Goal: Obtain resource: Obtain resource

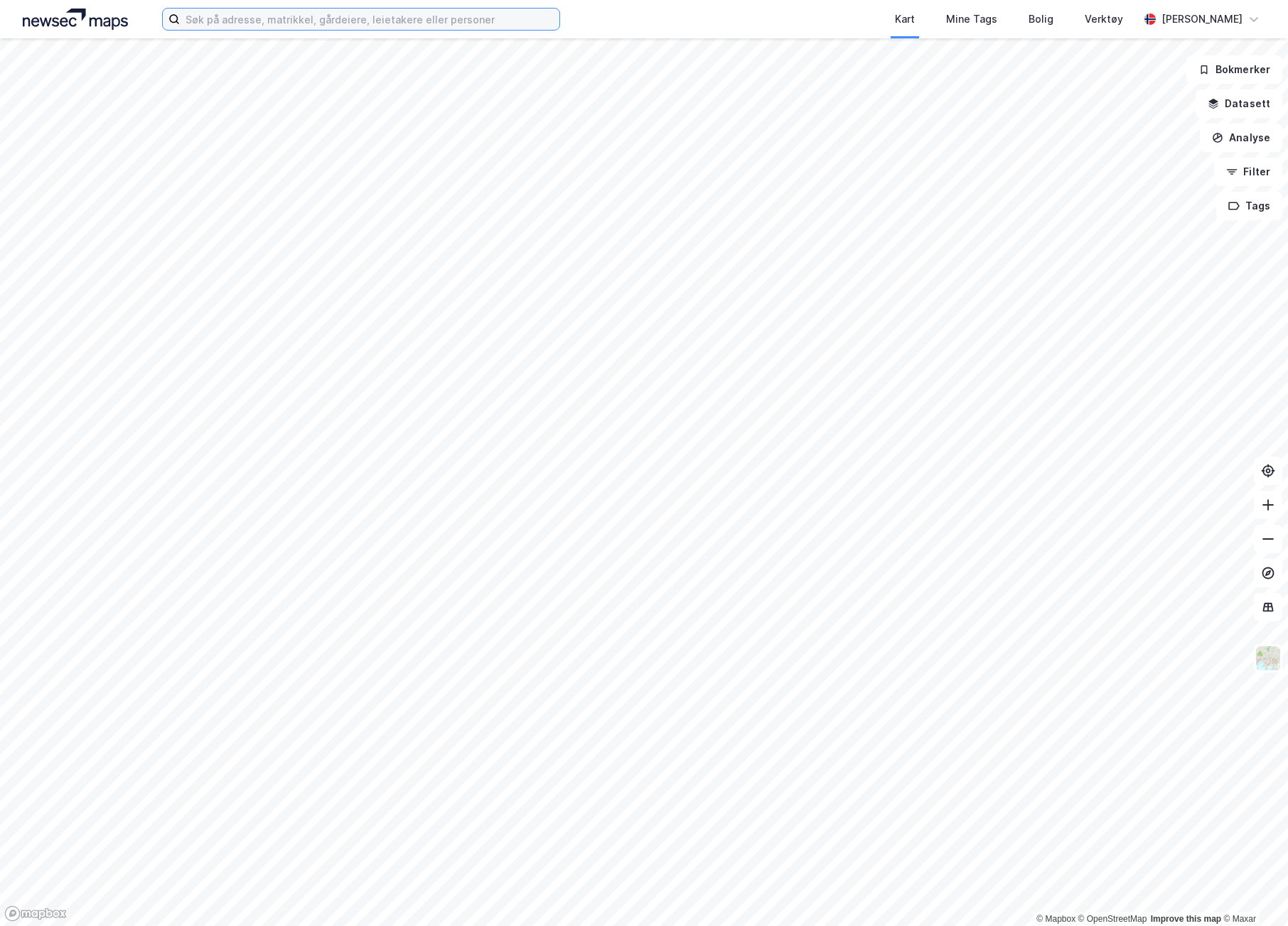
click at [265, 18] on input at bounding box center [369, 19] width 380 height 21
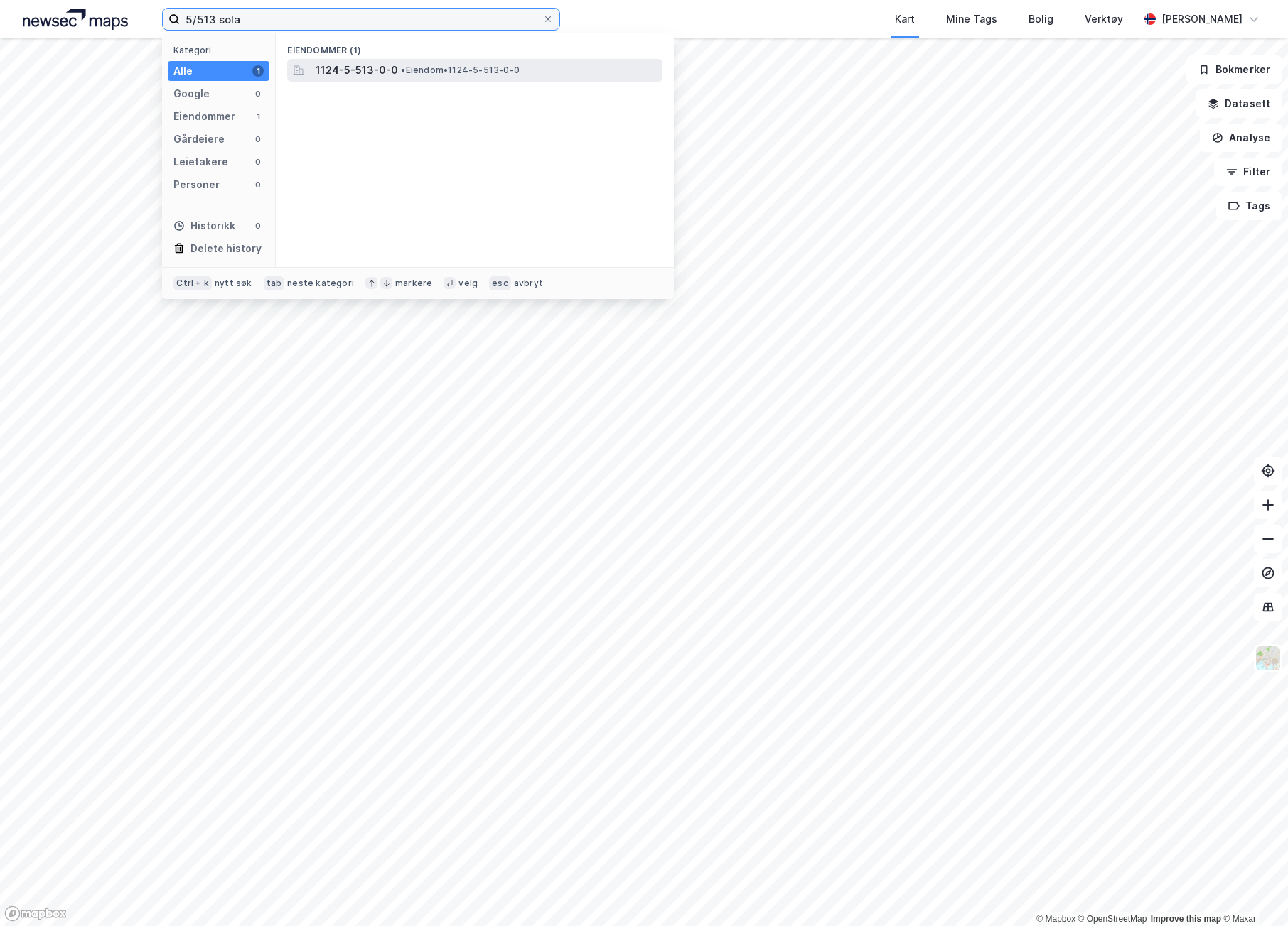
type input "5/513 sola"
click at [366, 76] on span "1124-5-513-0-0" at bounding box center [356, 70] width 83 height 17
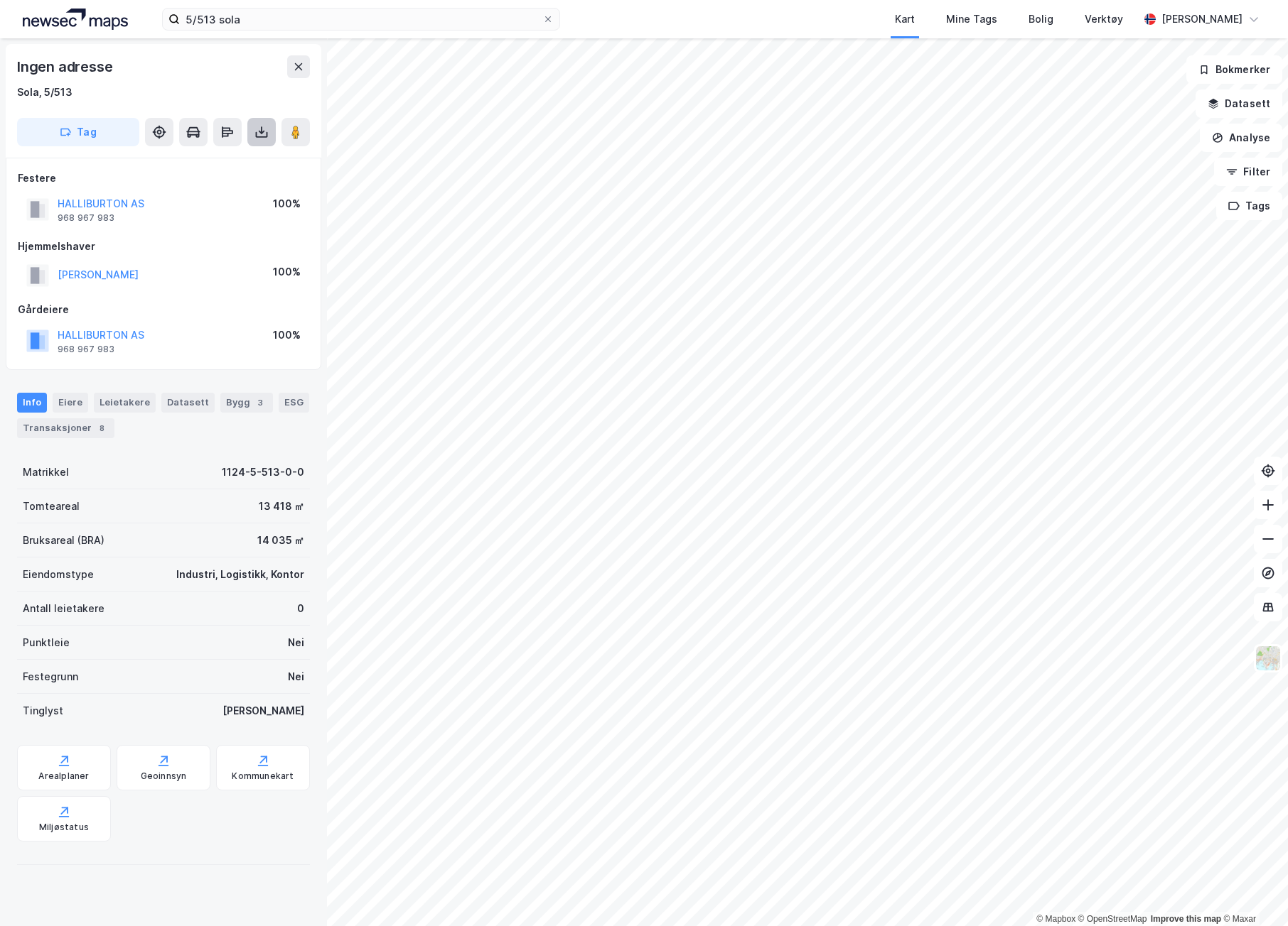
click at [271, 126] on button at bounding box center [262, 132] width 28 height 28
click at [214, 177] on div "Last ned matrikkelrapport" at bounding box center [209, 183] width 118 height 11
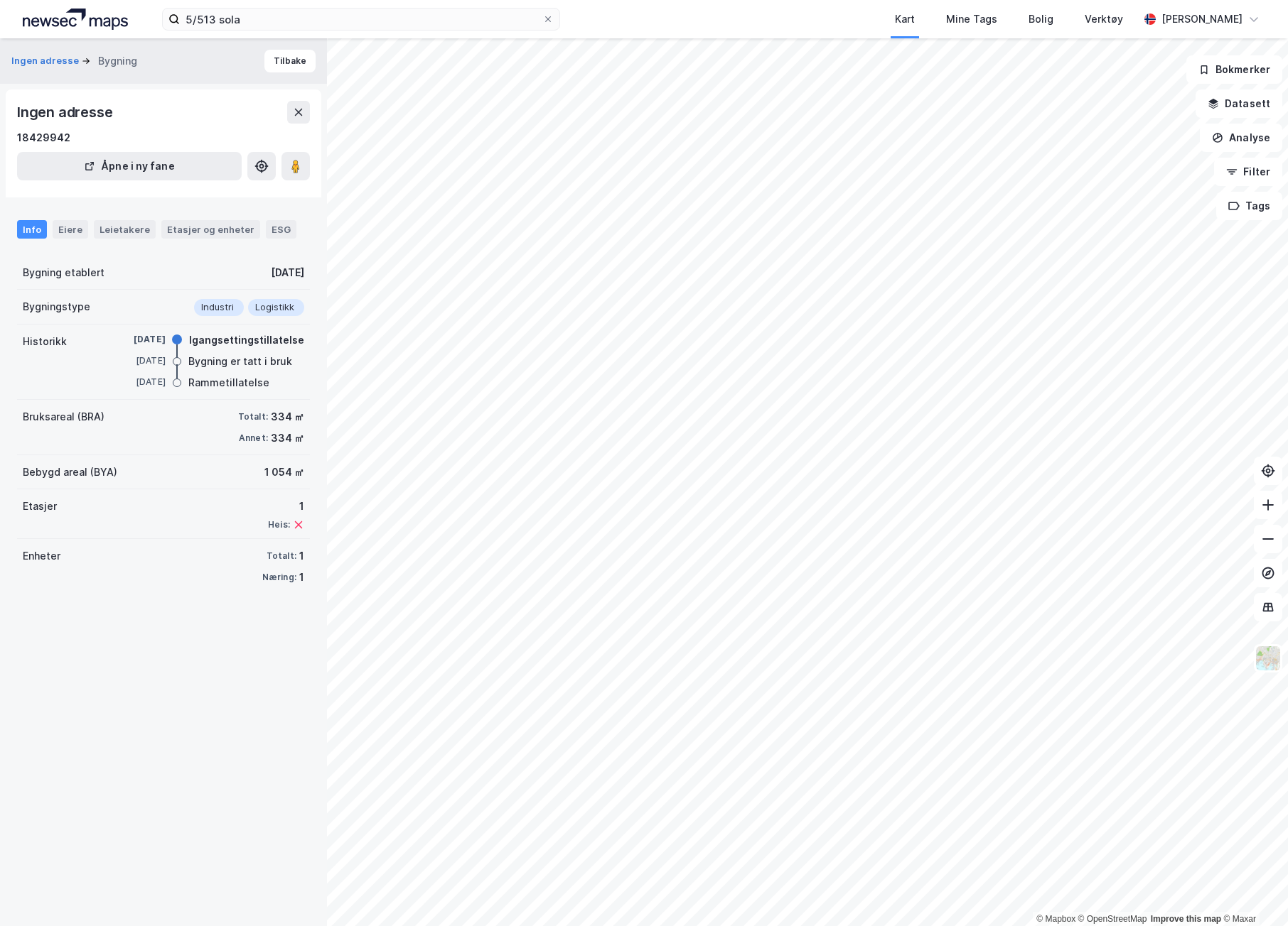
click at [245, 370] on div "Bygning er tatt i bruk" at bounding box center [239, 361] width 103 height 17
click at [224, 354] on div "Bygning er tatt i bruk" at bounding box center [239, 361] width 103 height 17
click at [189, 346] on div "Igangsettingstillatelse" at bounding box center [246, 341] width 115 height 17
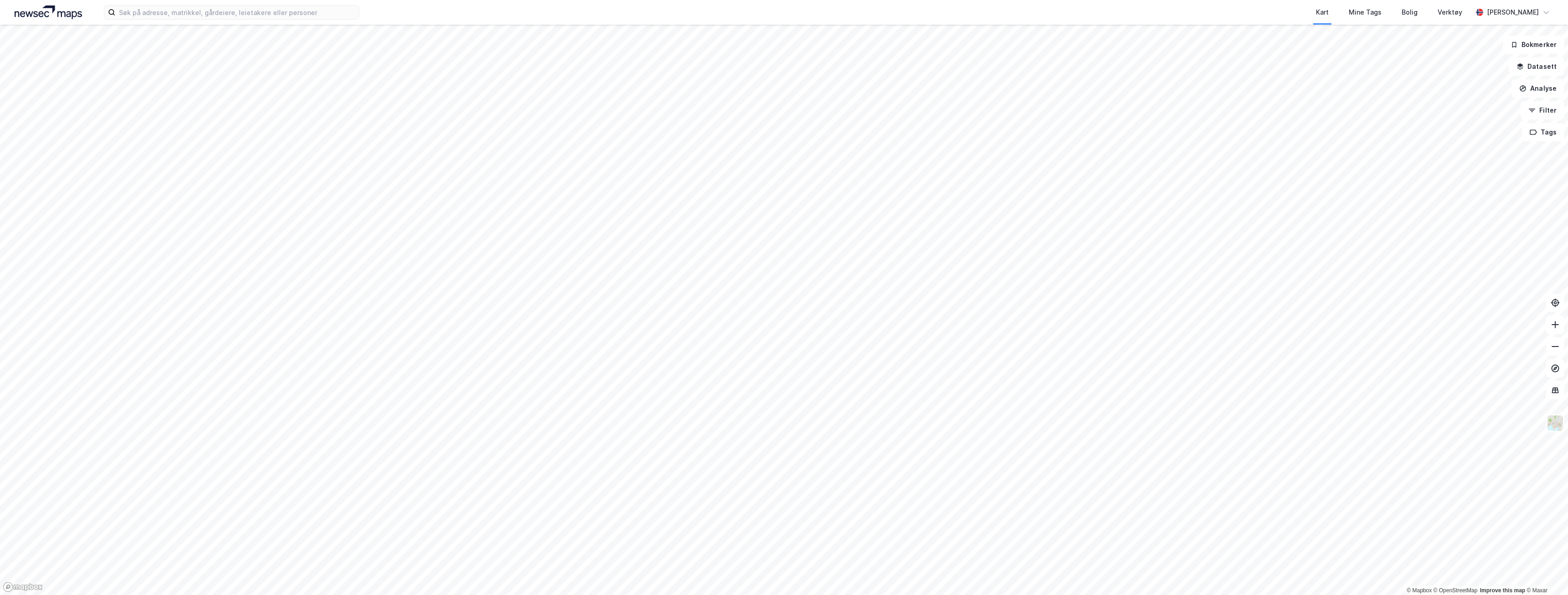
click at [237, 0] on div "Kart Mine Tags Bolig Verktøy [PERSON_NAME]" at bounding box center [784, 12] width 1568 height 24
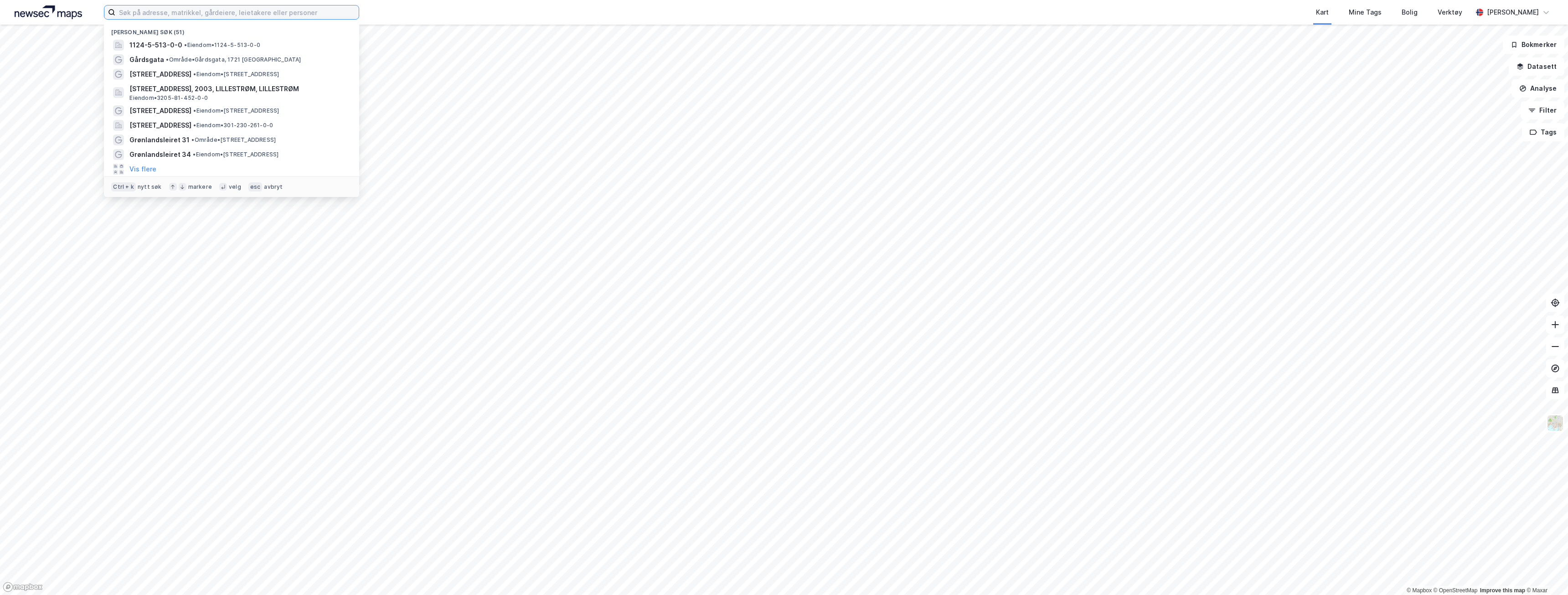
click at [229, 12] on input at bounding box center [237, 12] width 243 height 13
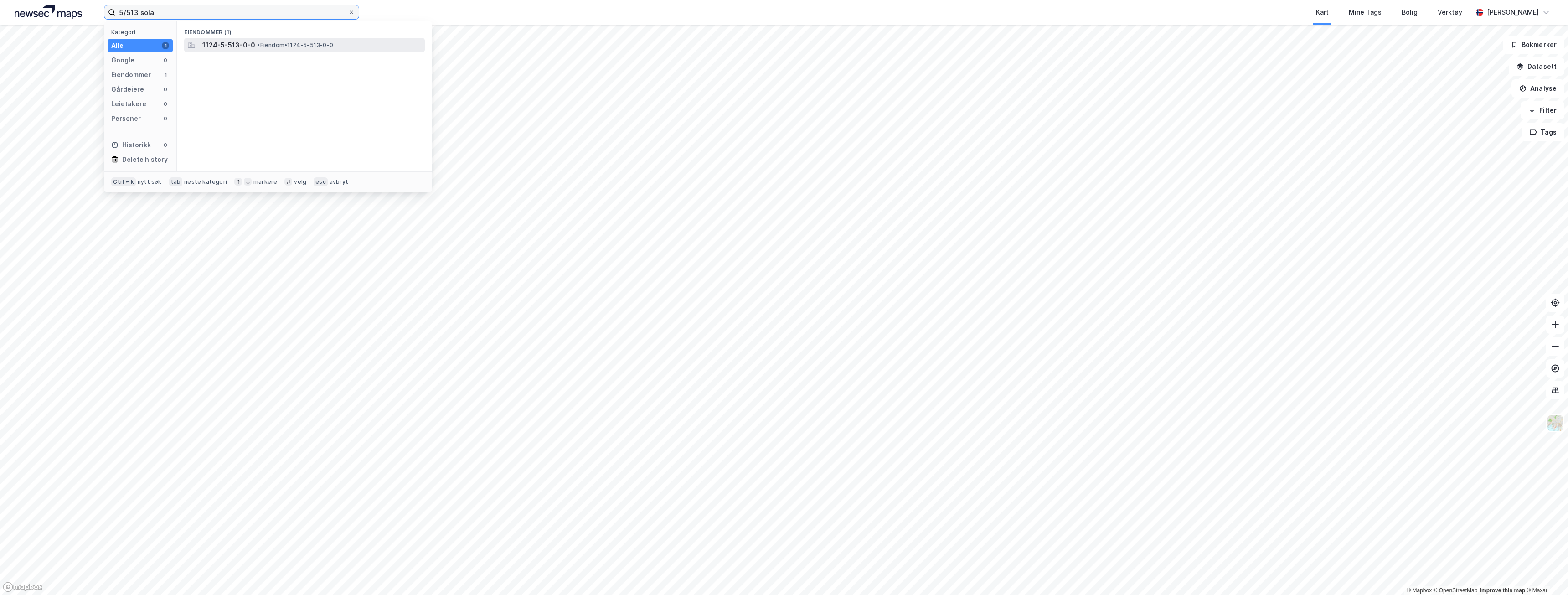
type input "5/513 sola"
click at [233, 46] on span "1124-5-513-0-0" at bounding box center [228, 45] width 53 height 11
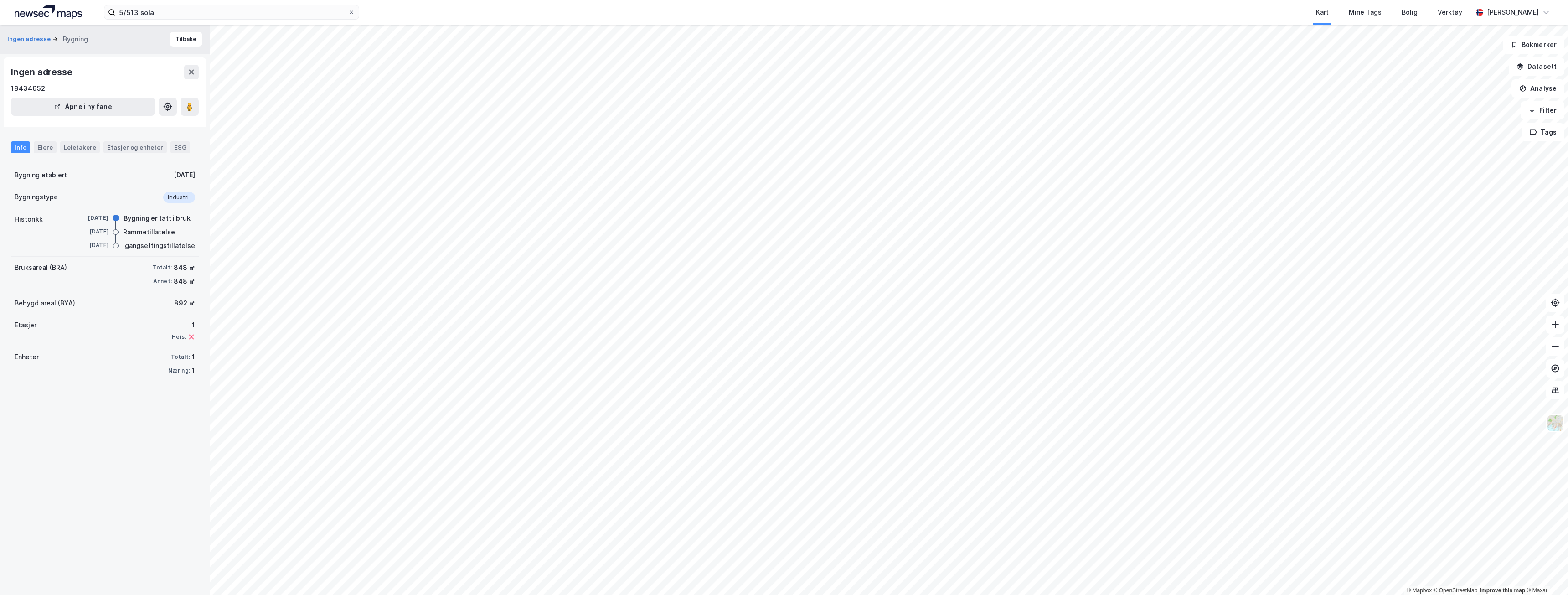
click at [160, 231] on div "Rammetillatelse" at bounding box center [149, 232] width 52 height 11
click at [156, 241] on div "Igangsettingstillatelse" at bounding box center [159, 246] width 72 height 11
click at [170, 106] on icon at bounding box center [168, 107] width 7 height 7
click at [170, 105] on icon at bounding box center [168, 107] width 7 height 7
click at [41, 151] on div "Eiere" at bounding box center [44, 147] width 23 height 12
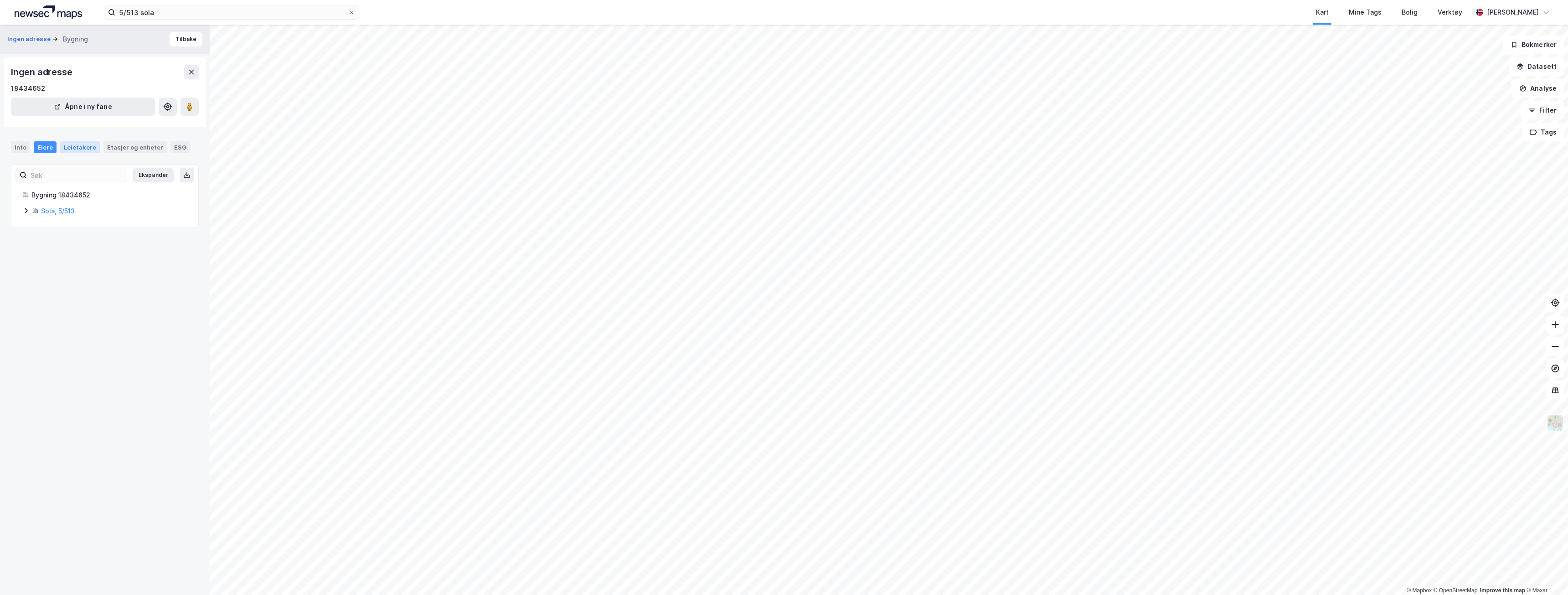
click at [68, 149] on div "Leietakere" at bounding box center [80, 147] width 40 height 12
click at [134, 144] on div "Etasjer og enheter" at bounding box center [135, 147] width 56 height 8
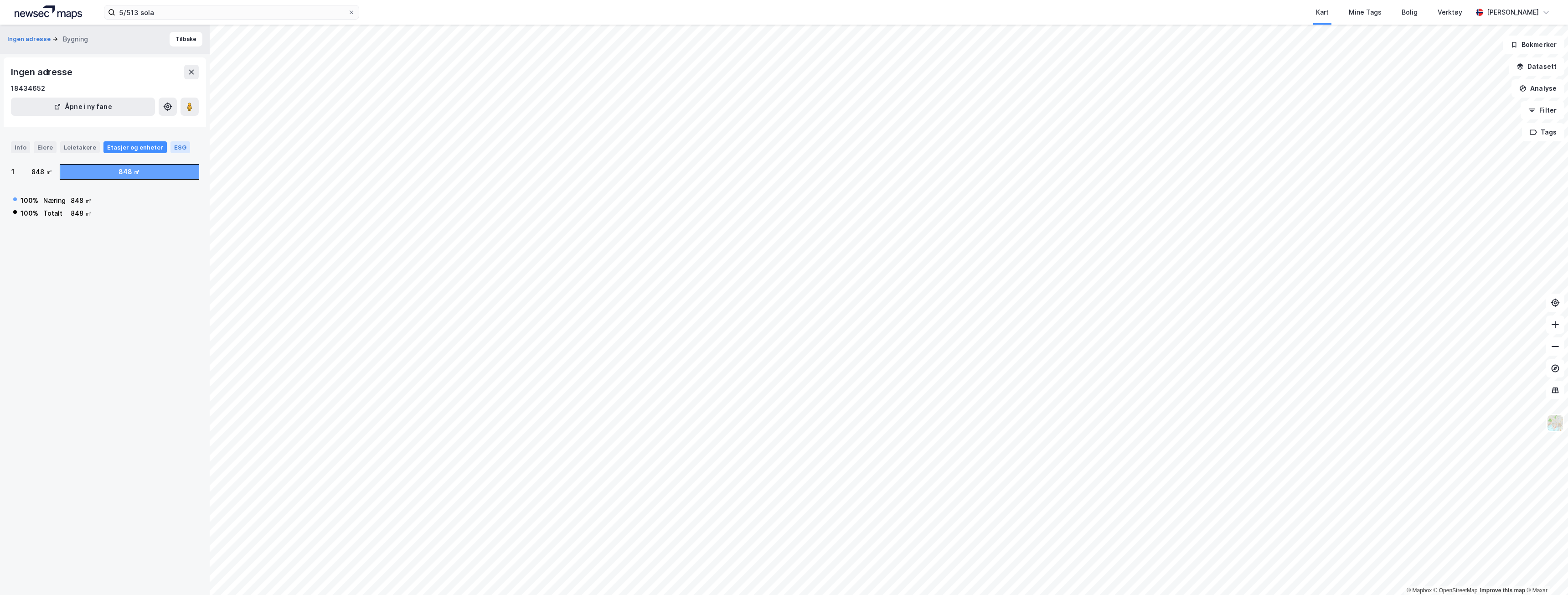
click at [175, 147] on div "ESG" at bounding box center [180, 147] width 19 height 12
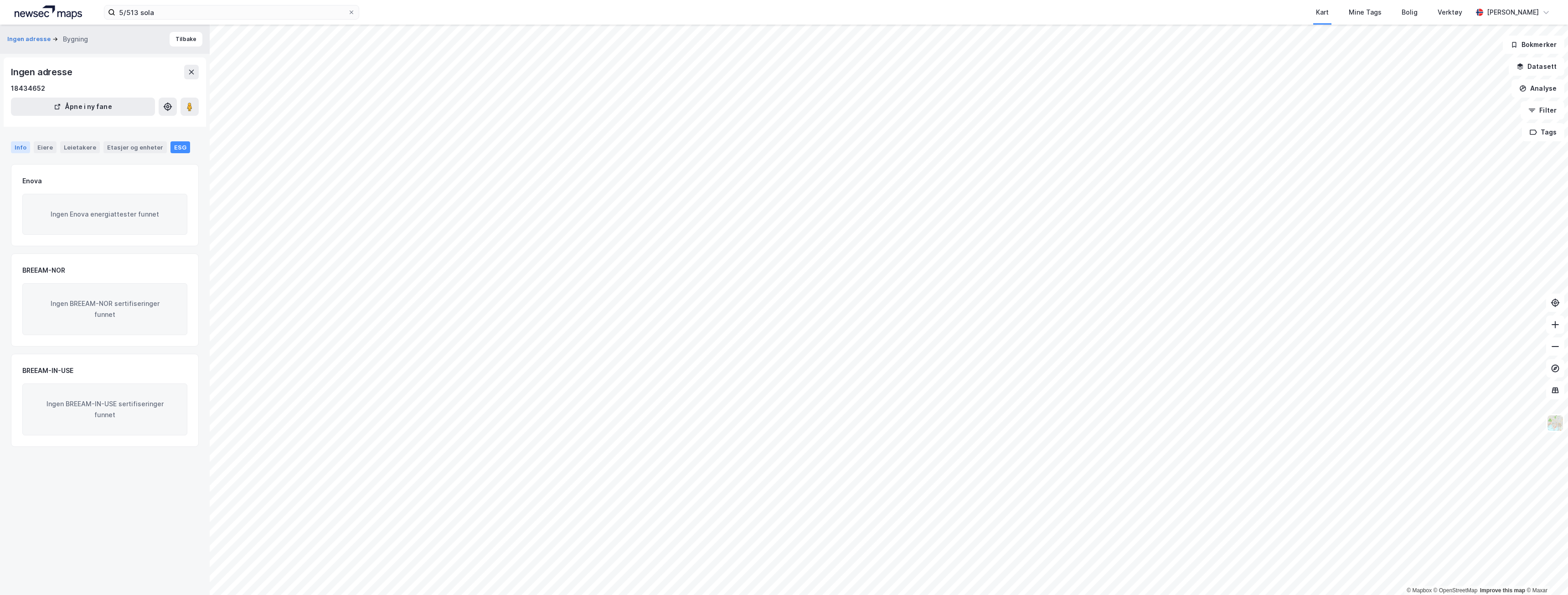
click at [21, 150] on div "Info" at bounding box center [20, 147] width 19 height 12
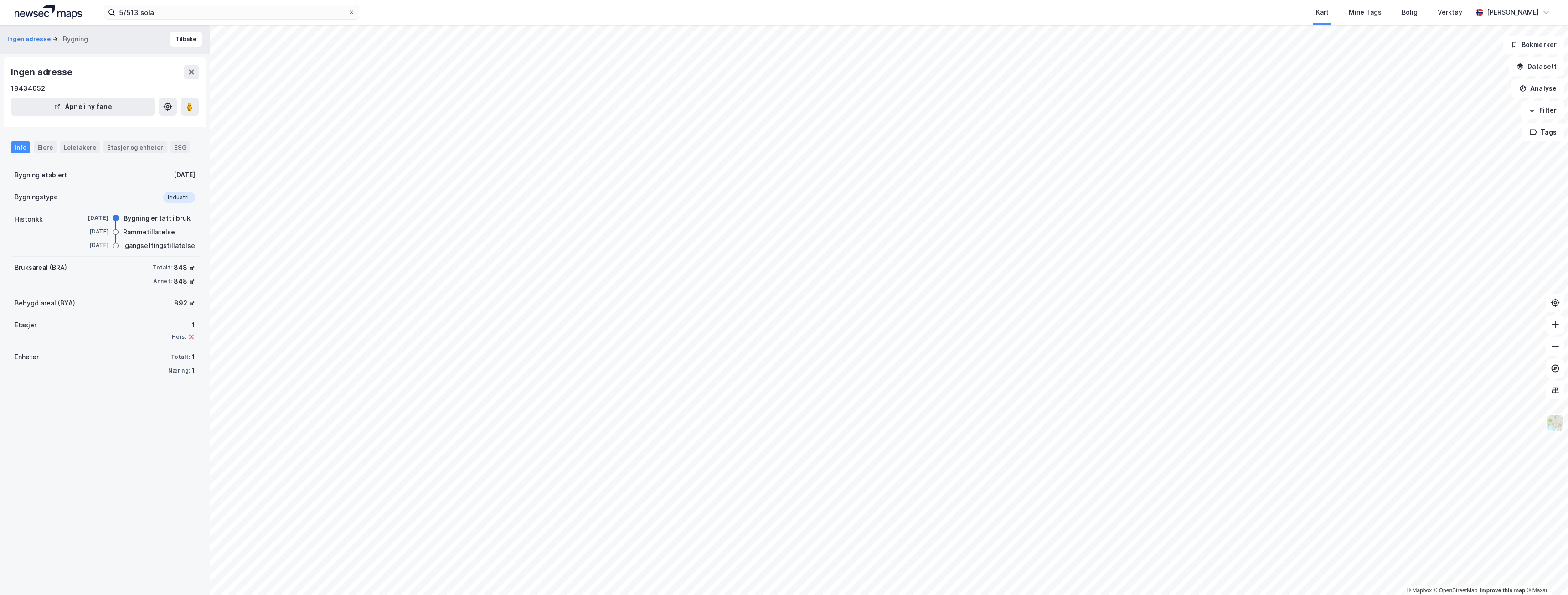
click at [159, 241] on div "Igangsettingstillatelse" at bounding box center [159, 246] width 72 height 11
click at [131, 233] on div "Rammetillatelse" at bounding box center [149, 232] width 52 height 11
click at [174, 38] on button "Tilbake" at bounding box center [186, 39] width 33 height 15
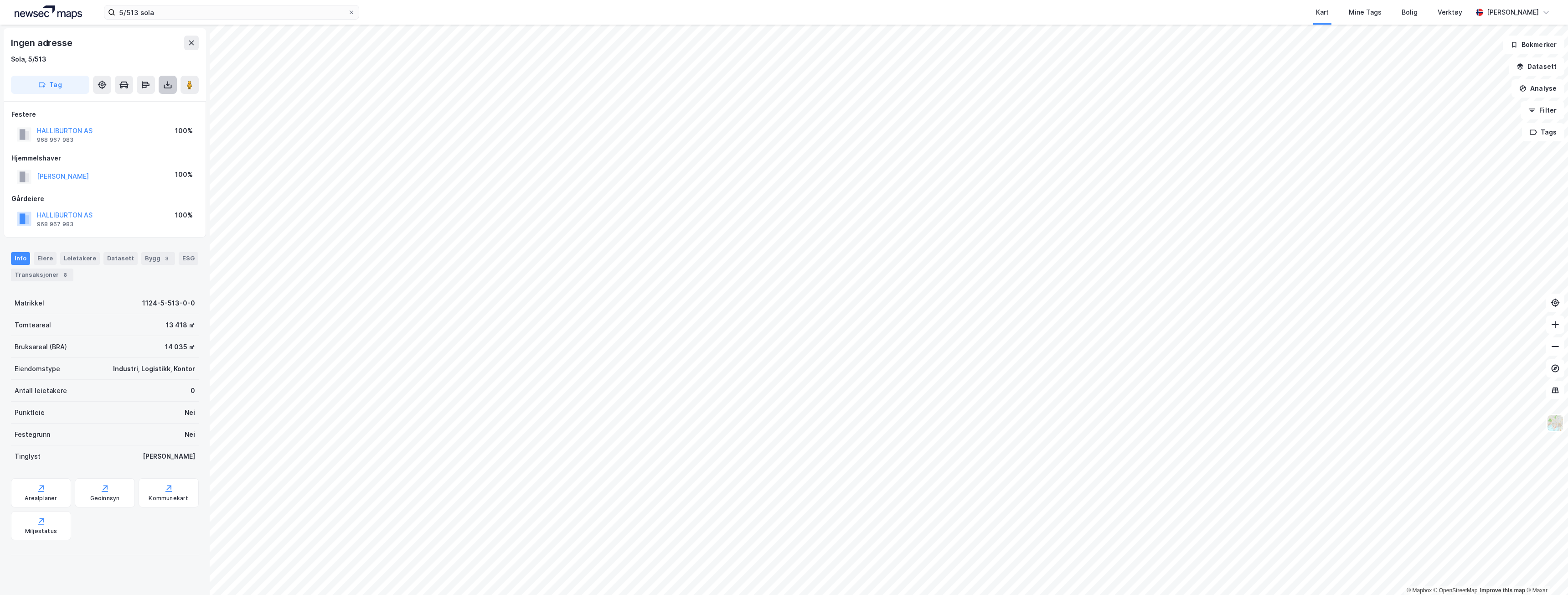
click at [173, 84] on button at bounding box center [168, 85] width 18 height 18
click at [135, 102] on div "Last ned grunnbok" at bounding box center [122, 103] width 53 height 7
click at [130, 117] on div "Last ned matrikkelrapport" at bounding box center [134, 118] width 75 height 7
